Goal: Information Seeking & Learning: Learn about a topic

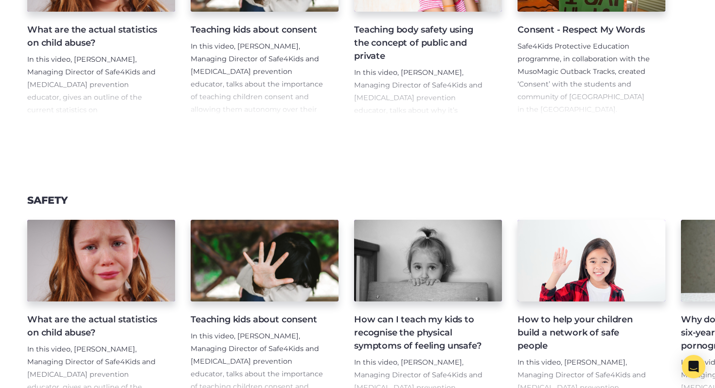
scroll to position [796, 0]
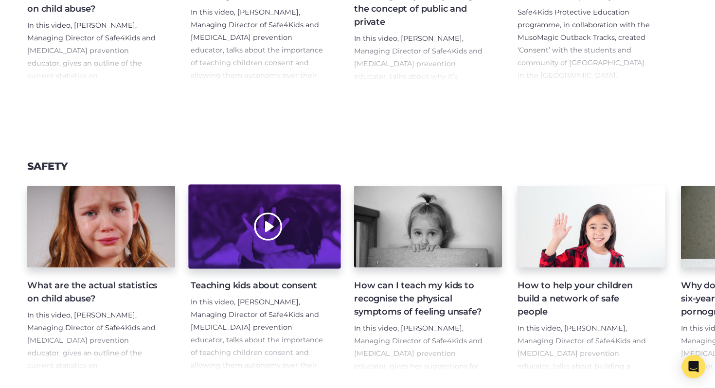
click at [329, 248] on div at bounding box center [264, 226] width 152 height 84
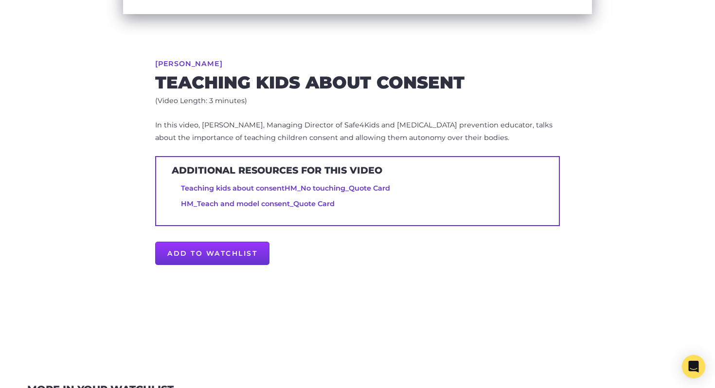
scroll to position [164, 0]
